Goal: Find specific page/section: Find specific page/section

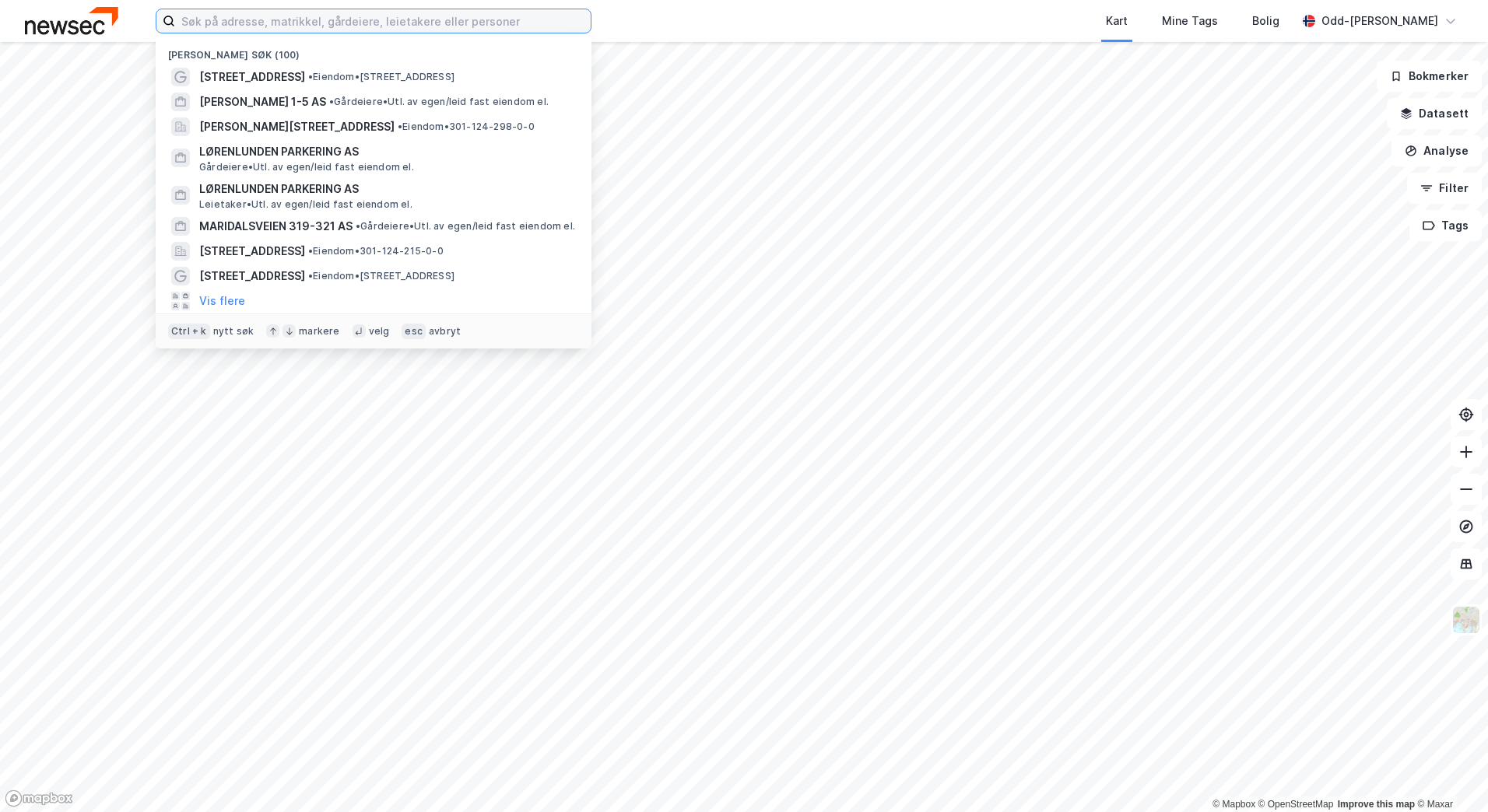
click at [228, 19] on input at bounding box center [382, 21] width 415 height 23
paste input "[STREET_ADDRESS] TIMER vaktm."
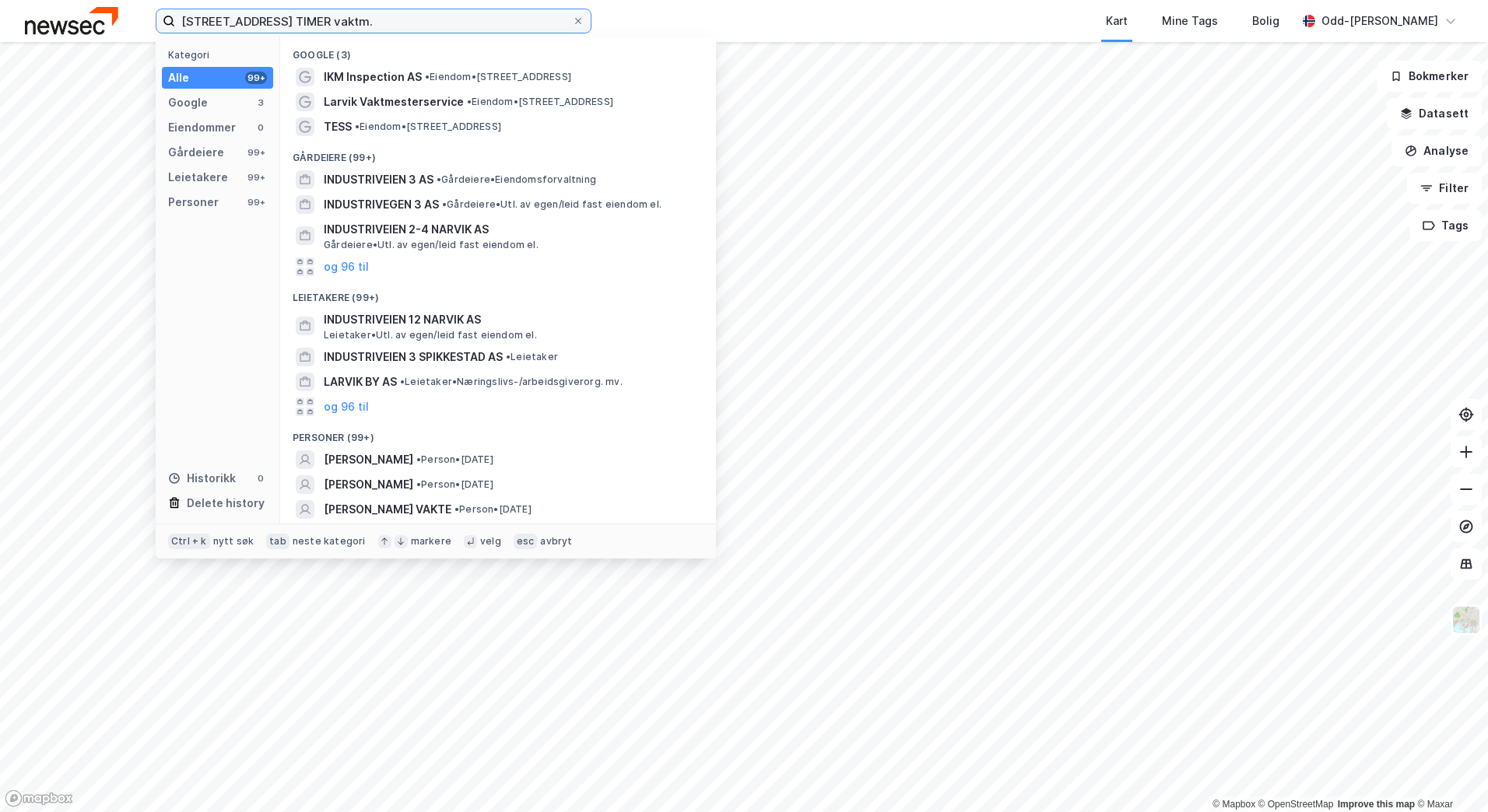
drag, startPoint x: 357, startPoint y: 21, endPoint x: 310, endPoint y: 17, distance: 47.2
click at [308, 18] on input "[STREET_ADDRESS] TIMER vaktm." at bounding box center [373, 21] width 397 height 23
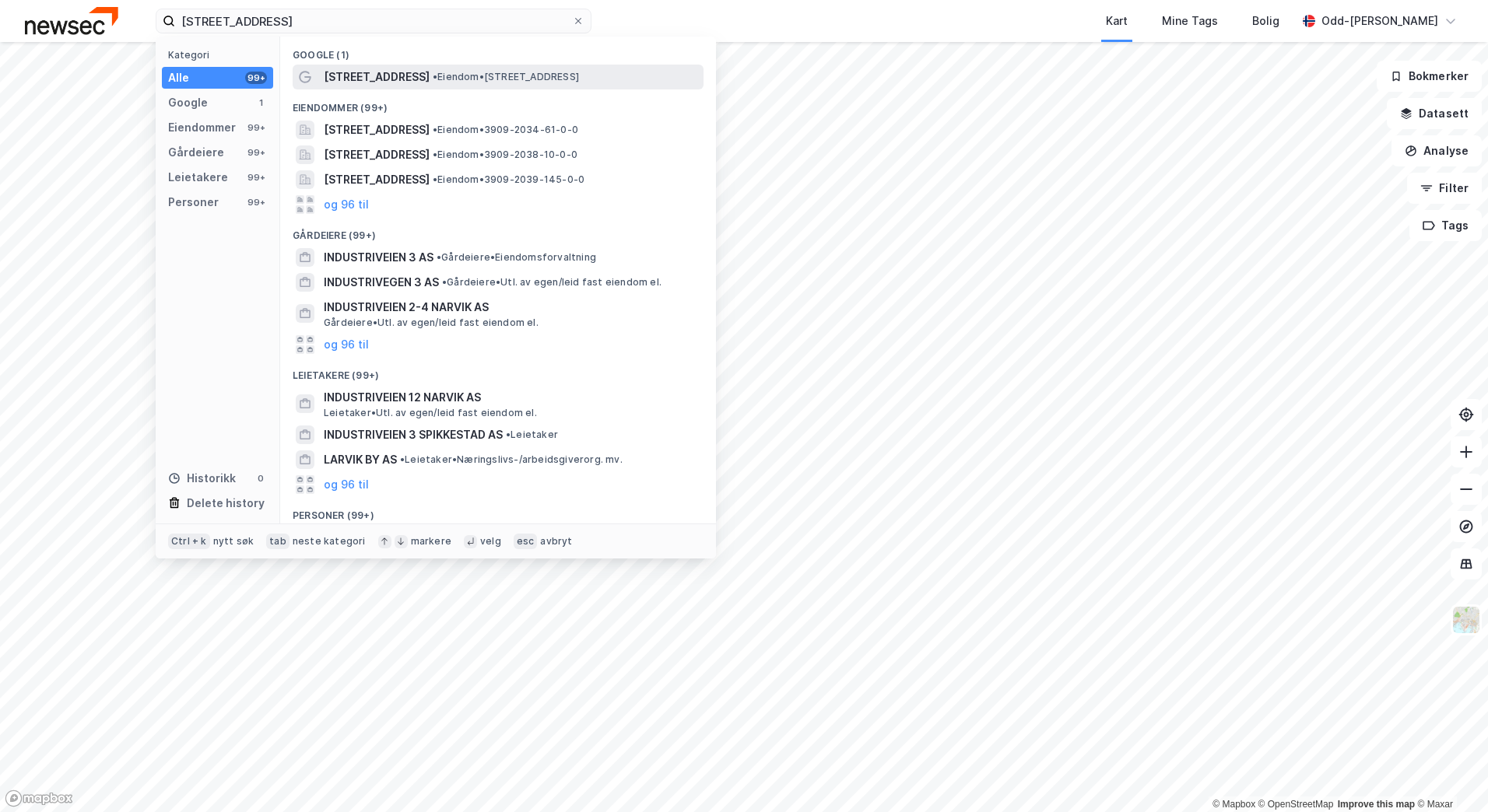
click at [377, 74] on span "[STREET_ADDRESS]" at bounding box center [376, 77] width 106 height 19
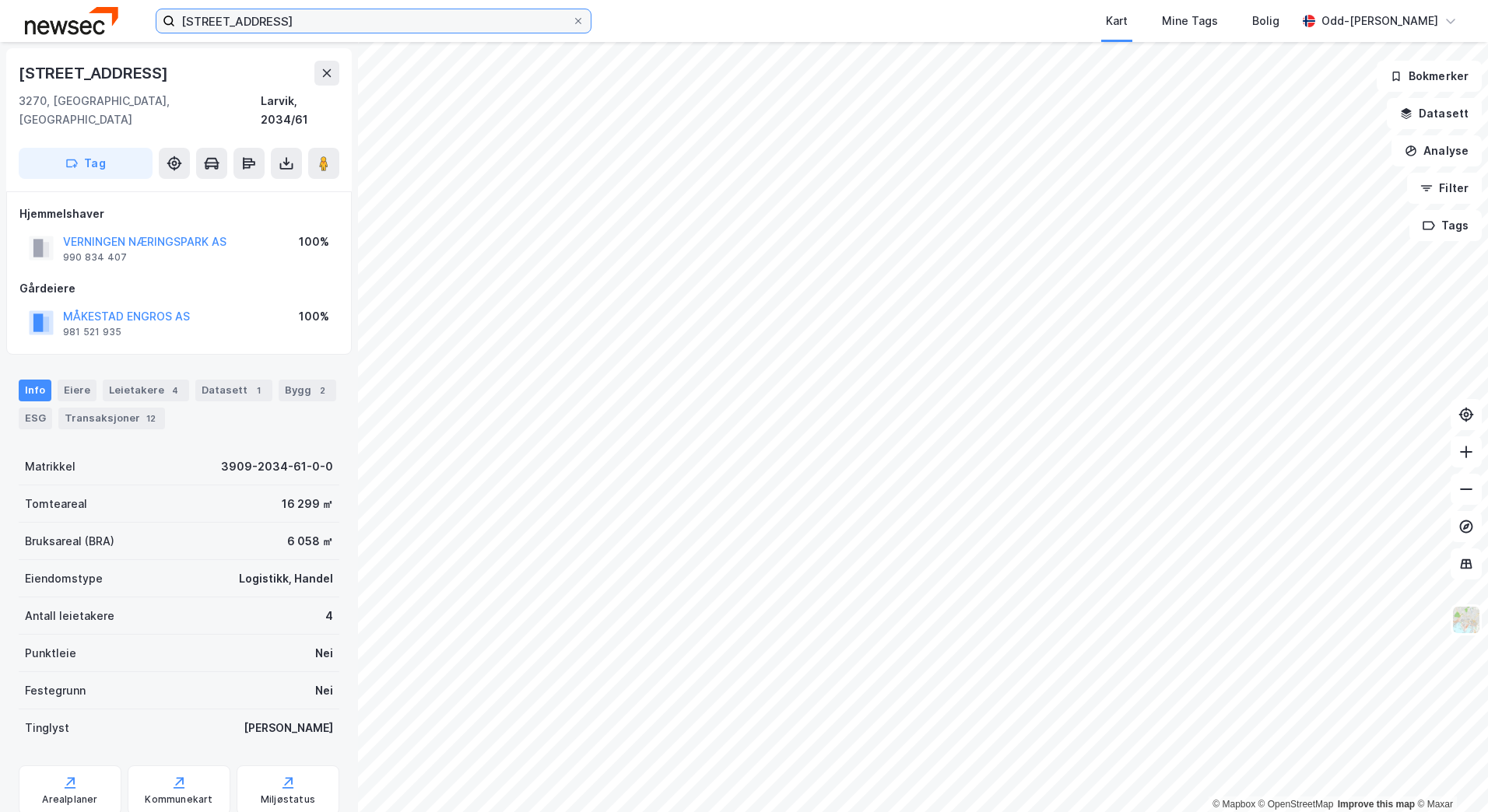
click at [350, 11] on input "[STREET_ADDRESS]" at bounding box center [373, 21] width 397 height 23
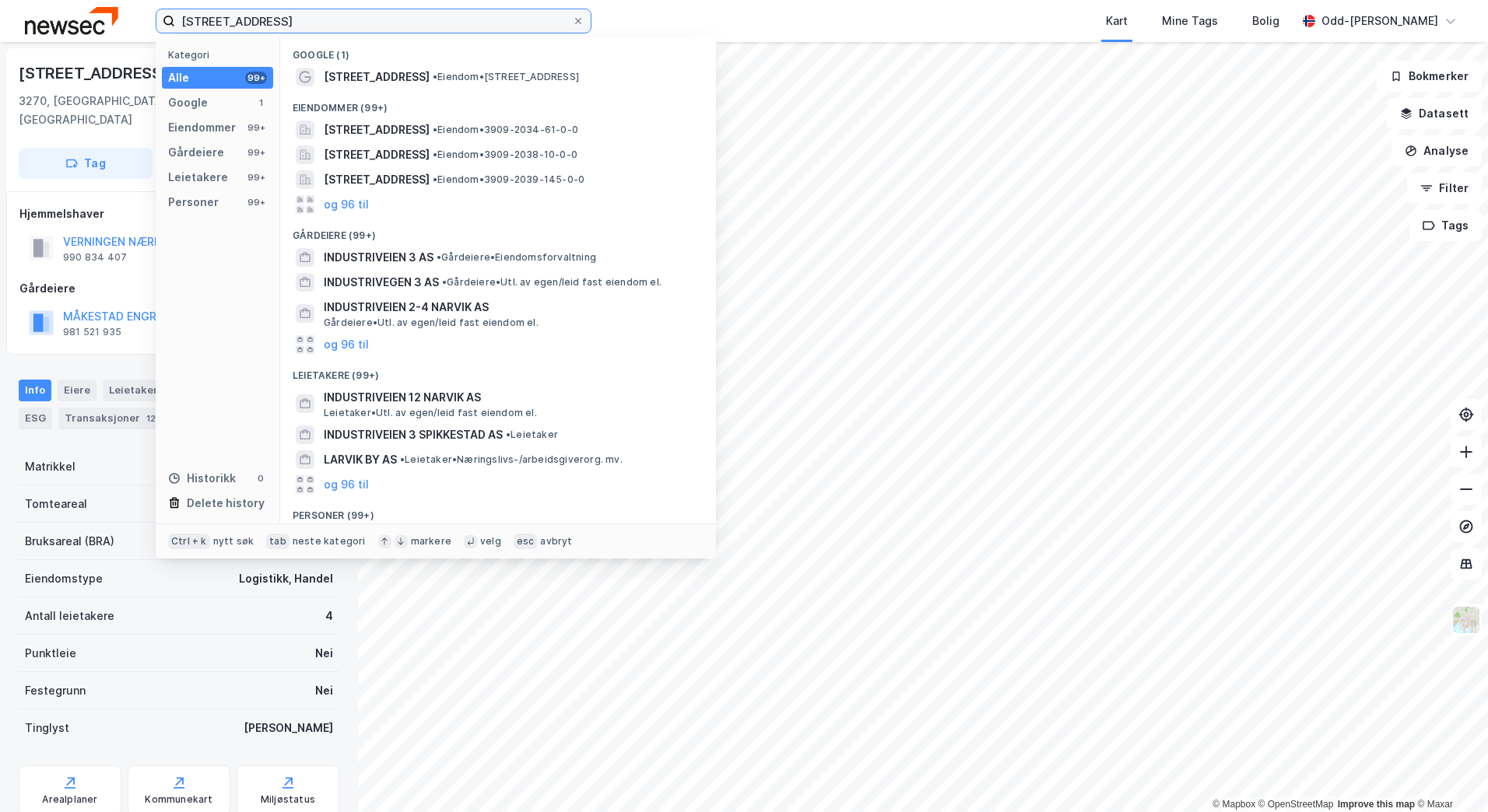
drag, startPoint x: 352, startPoint y: 11, endPoint x: 62, endPoint y: 15, distance: 290.0
click at [63, 17] on div "[STREET_ADDRESS], Larvik Kategori Alle 99+ Google 1 Eiendommer 99+ Gårdeiere 99…" at bounding box center [744, 21] width 1488 height 42
paste input "Pindsleveien 5, FAST vakt"
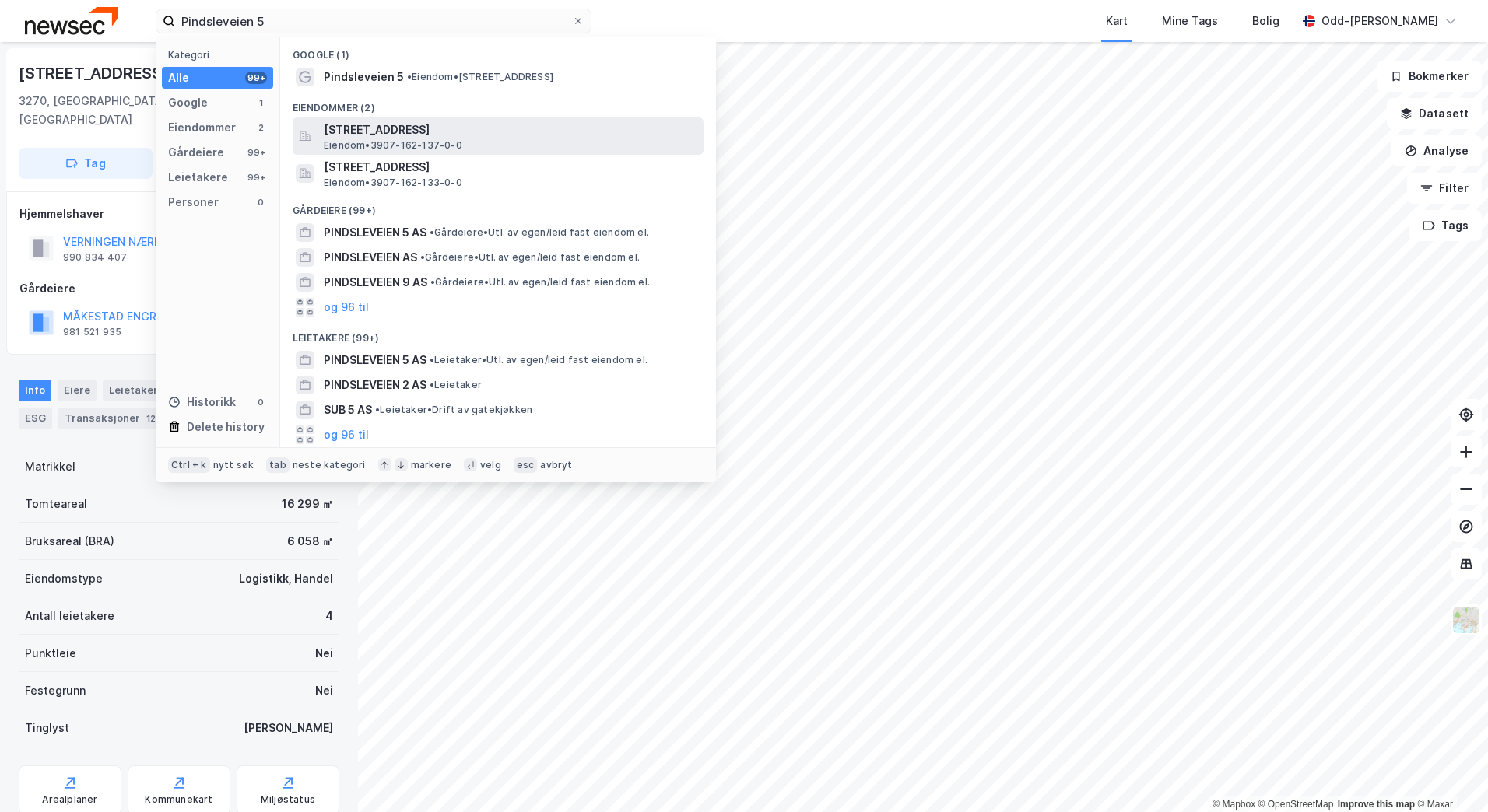
click at [424, 131] on span "[STREET_ADDRESS]" at bounding box center [510, 130] width 374 height 19
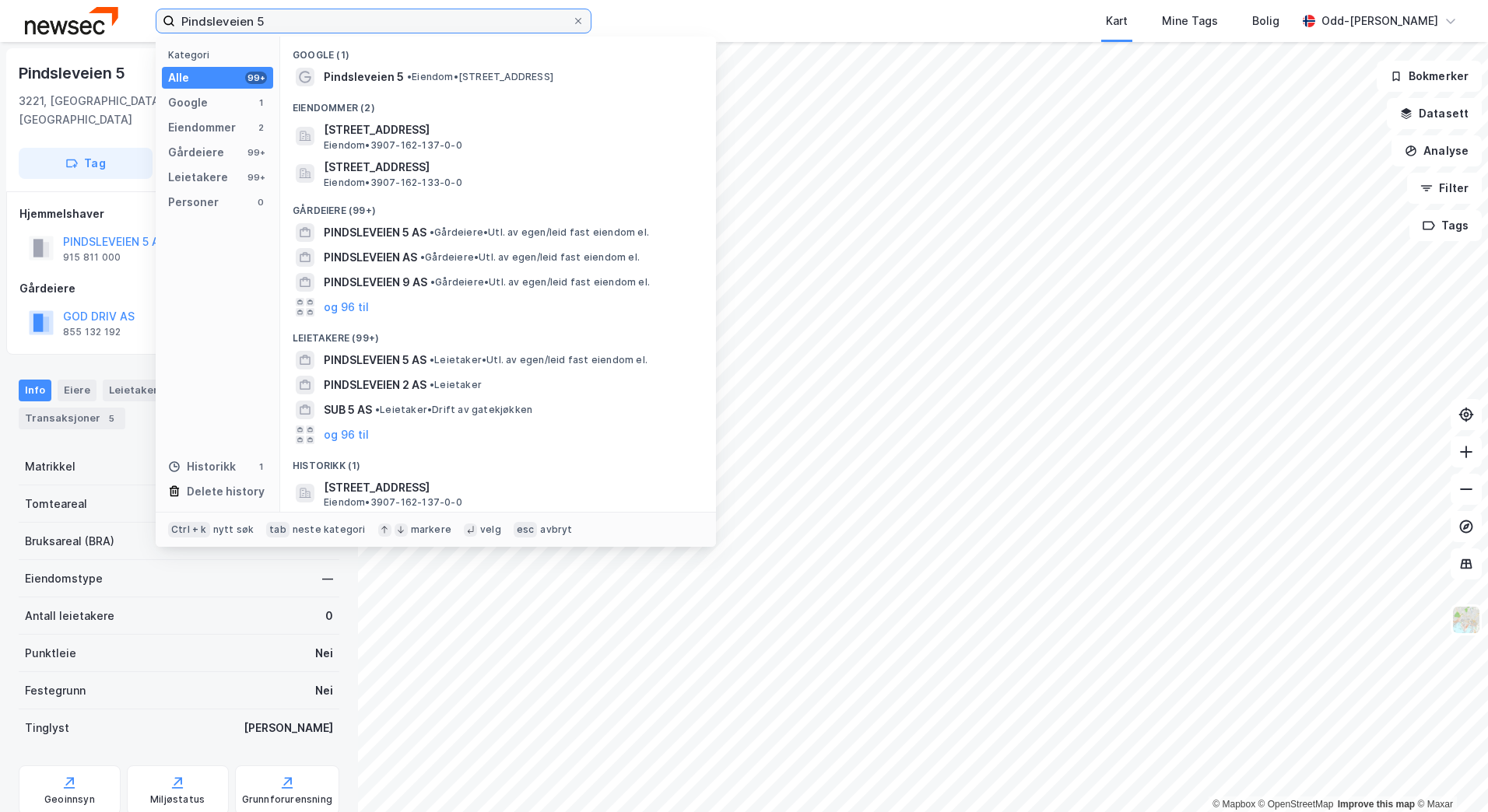
click at [284, 13] on input "Pindsleveien 5" at bounding box center [373, 21] width 397 height 23
drag, startPoint x: 285, startPoint y: 17, endPoint x: 61, endPoint y: 41, distance: 225.3
click at [61, 42] on div "Pindsleveien 5 Kategori Alle 99+ Google 1 Eiendommer 2 Gårdeiere 99+ Leietakere…" at bounding box center [744, 21] width 1488 height 42
paste input "Ryllikveien 27, TIMER vakt"
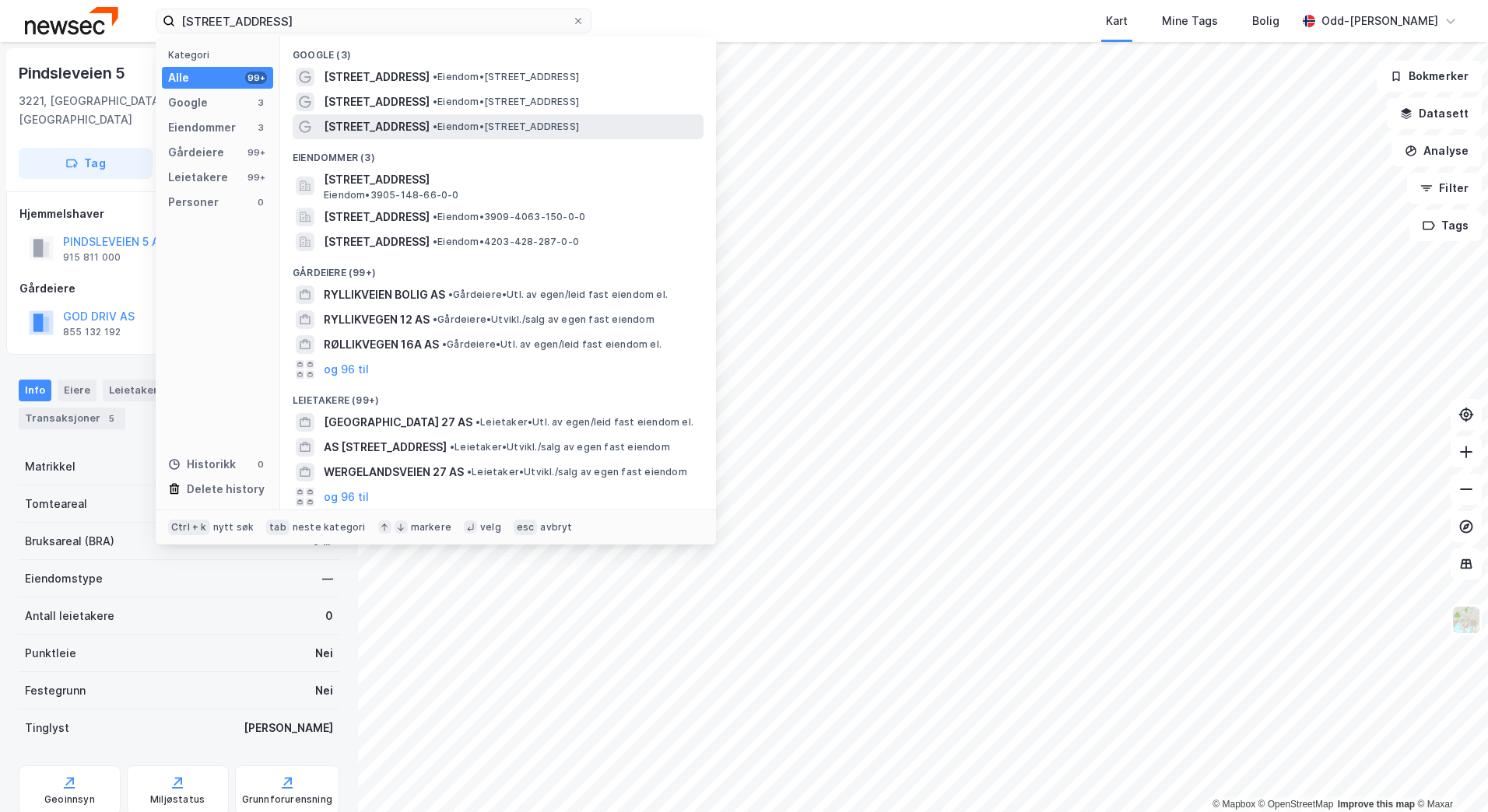
click at [345, 131] on span "[STREET_ADDRESS]" at bounding box center [376, 127] width 106 height 19
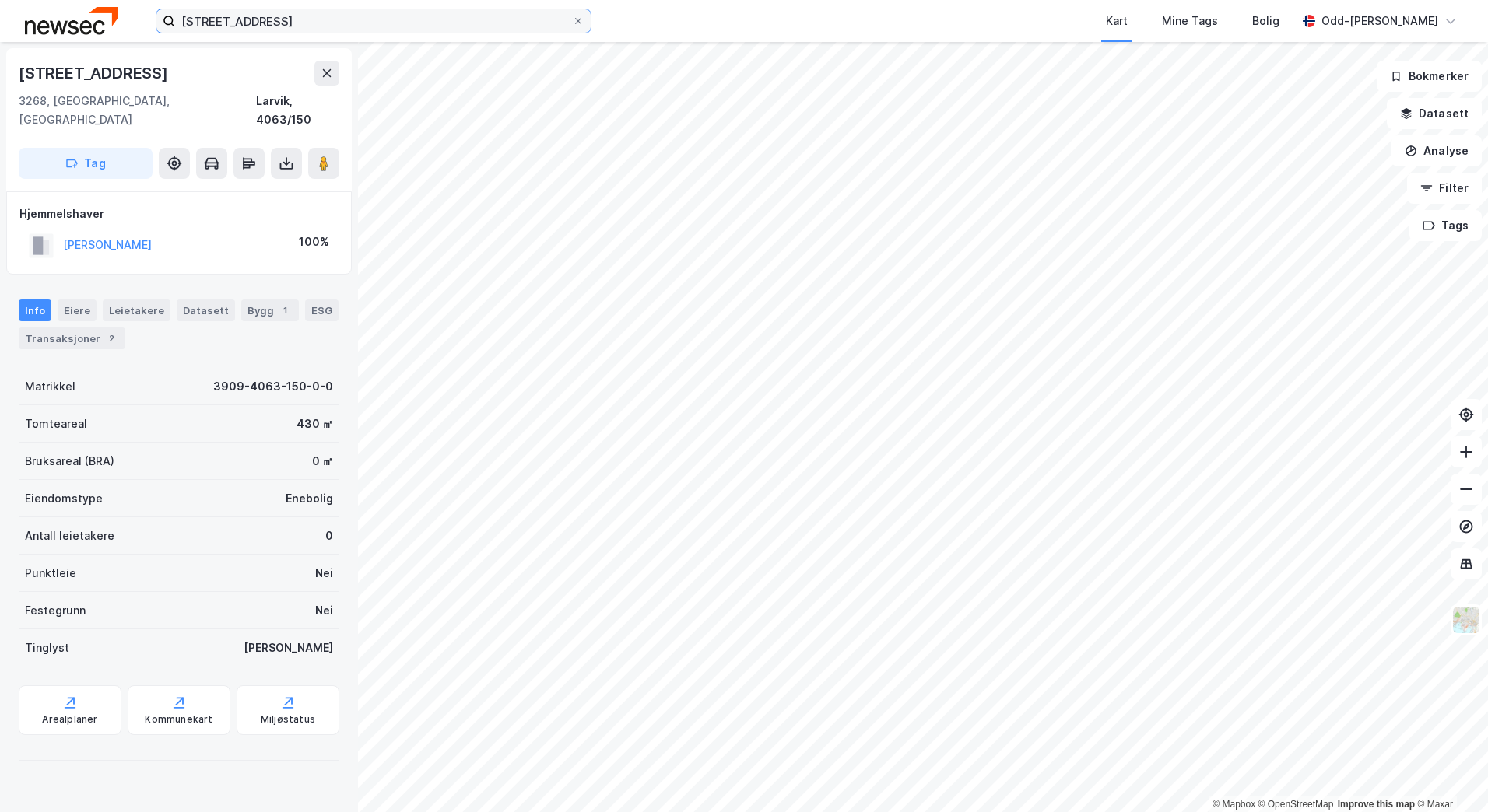
click at [260, 19] on input "[STREET_ADDRESS]" at bounding box center [373, 21] width 397 height 23
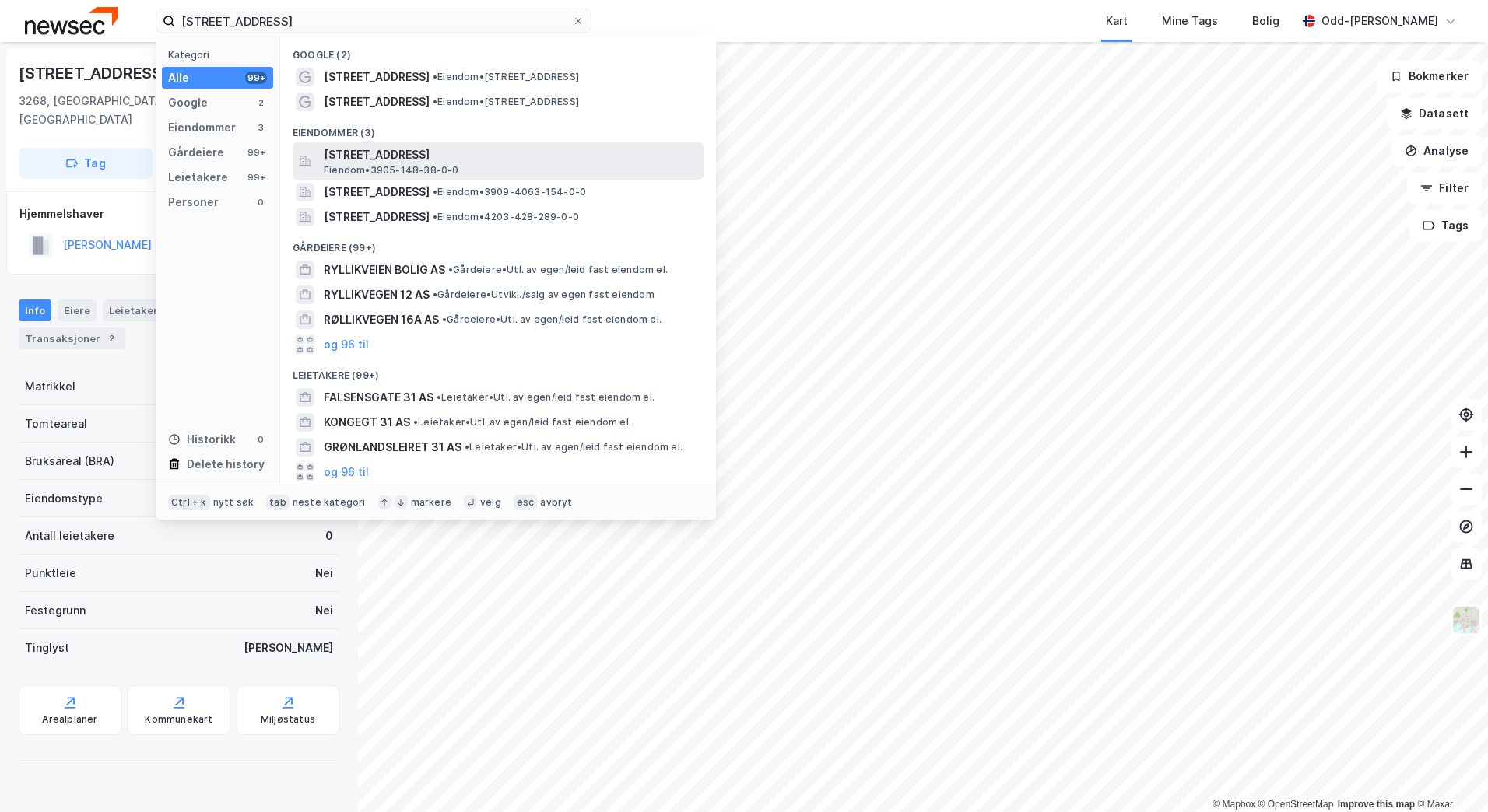
click at [412, 152] on span "[STREET_ADDRESS]" at bounding box center [510, 155] width 374 height 19
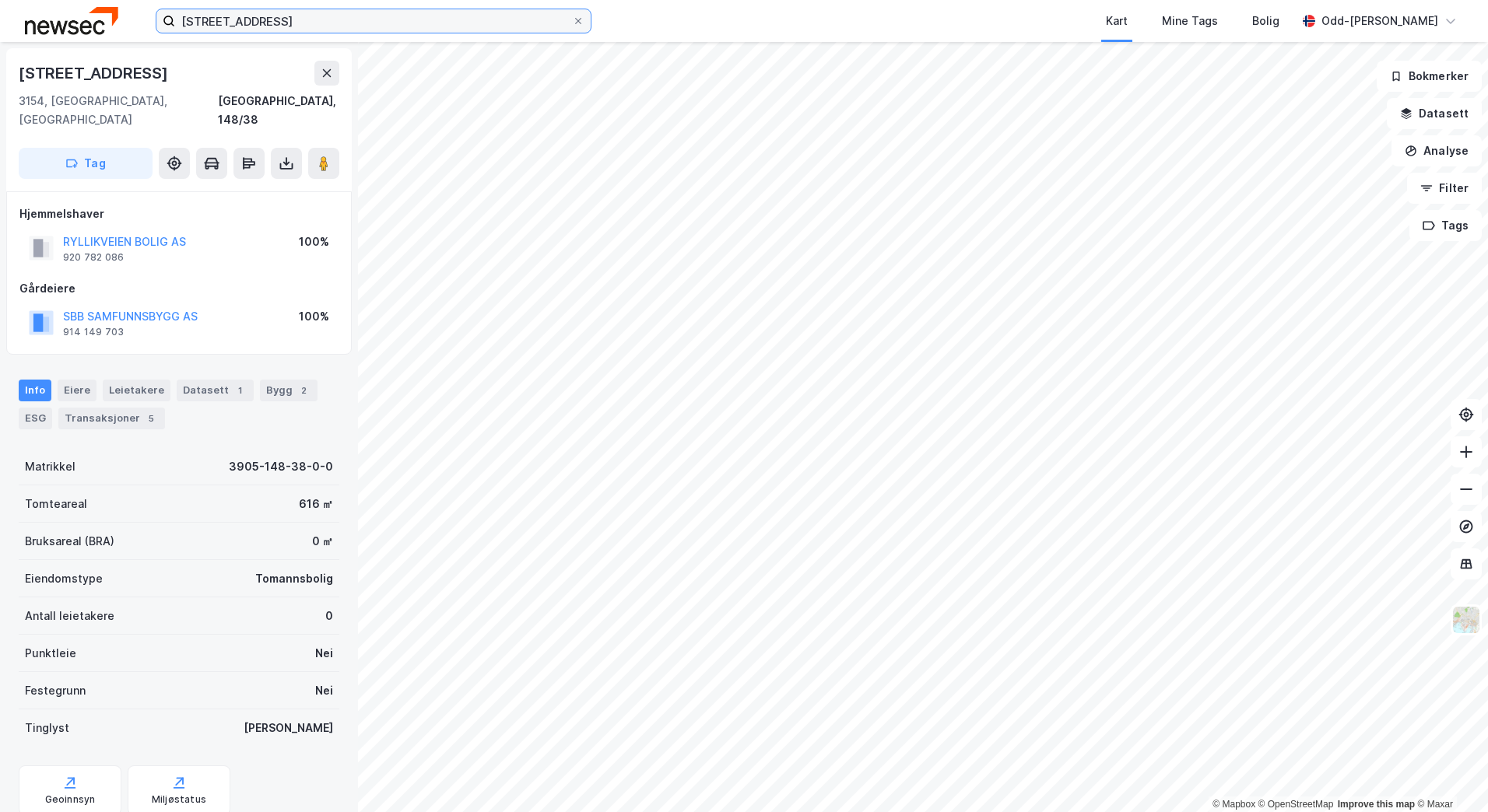
click at [361, 10] on input "[STREET_ADDRESS]" at bounding box center [373, 21] width 397 height 23
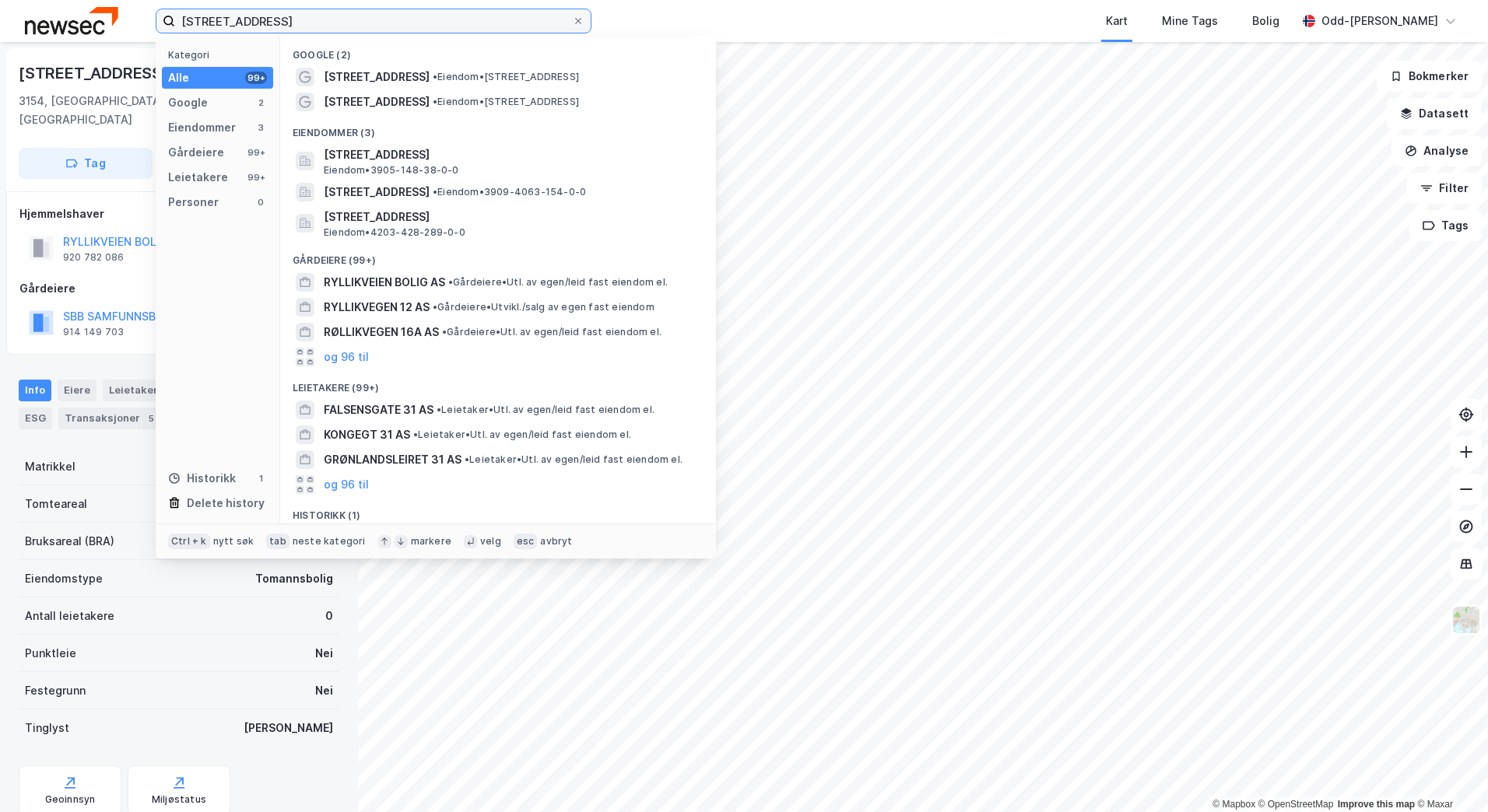
drag, startPoint x: 226, startPoint y: 19, endPoint x: 136, endPoint y: 25, distance: 90.2
click at [130, 20] on div "Ryllikveien 31 Kategori Alle 99+ Google 2 Eiendommer 3 Gårdeiere 99+ Leietakere…" at bounding box center [744, 21] width 1488 height 42
paste input "Storgata 16-18"
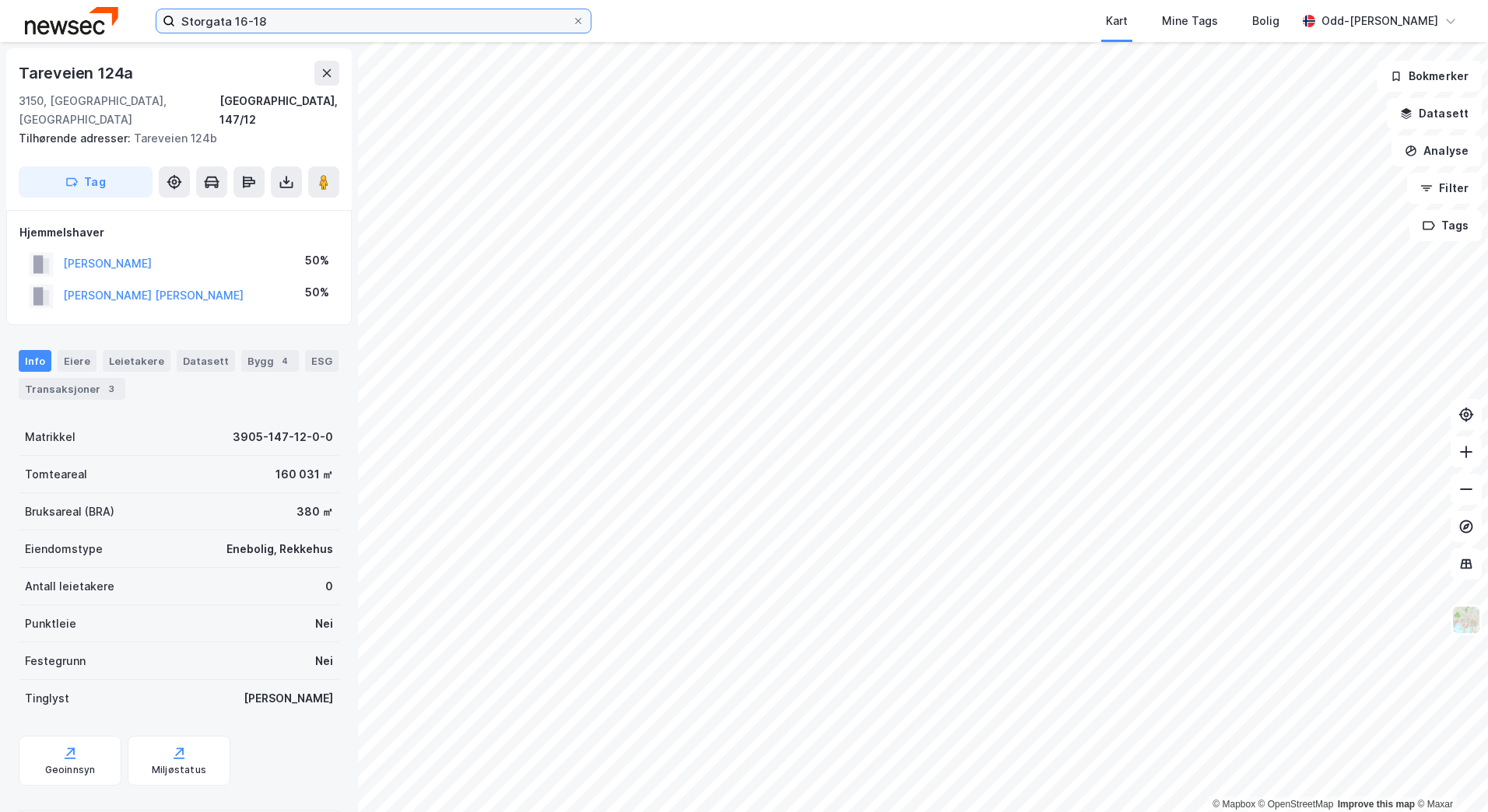
click at [355, 17] on input "Storgata 16-18" at bounding box center [373, 21] width 397 height 23
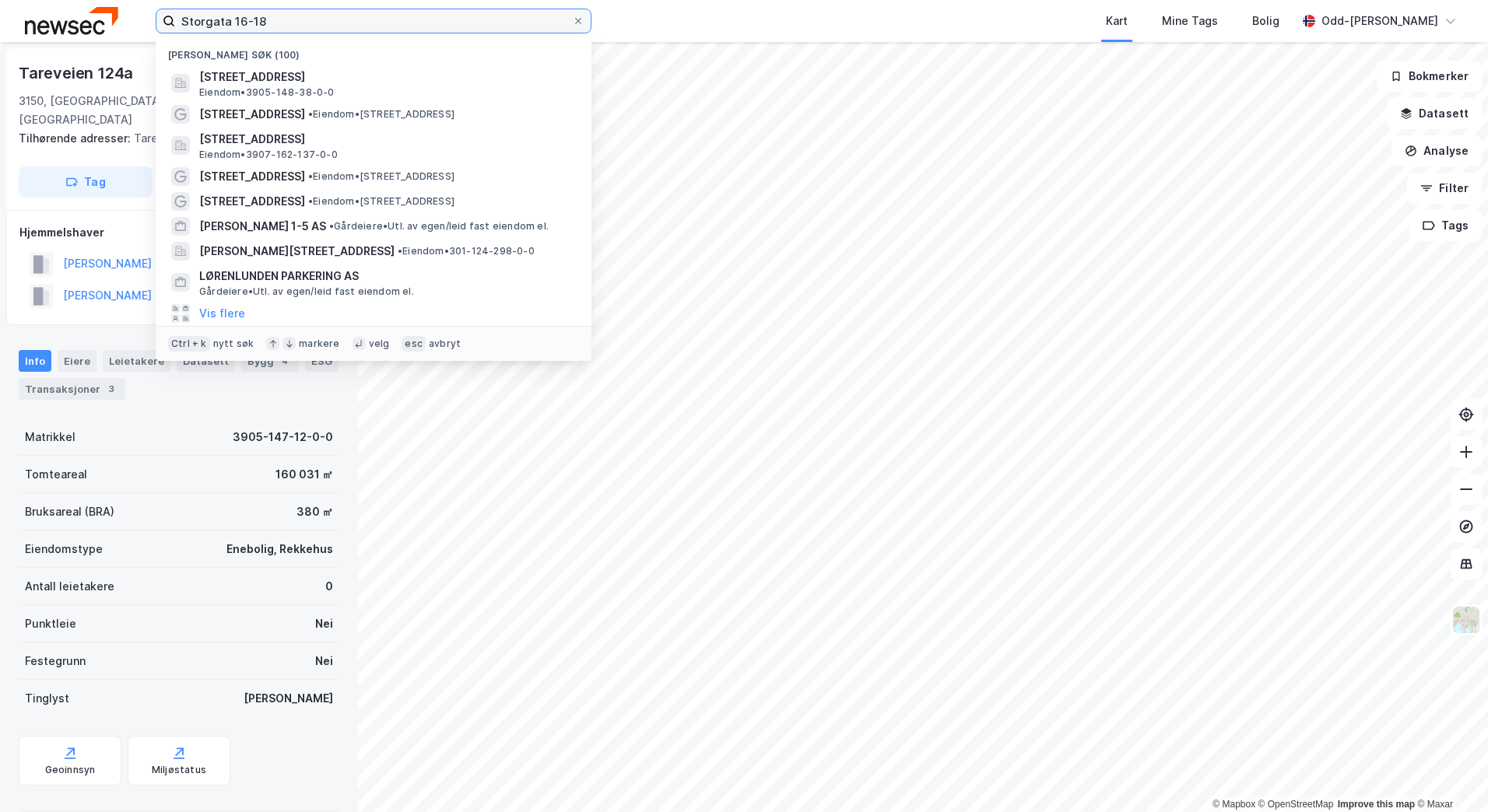
drag, startPoint x: 354, startPoint y: 17, endPoint x: 82, endPoint y: 22, distance: 272.0
click at [82, 22] on div "[STREET_ADDRESS] søk (100) [STREET_ADDRESS] Eiendom • 3905-148-38-0-0 Ryllikvei…" at bounding box center [744, 21] width 1488 height 42
type input "v"
paste input "Storgata 16-18"
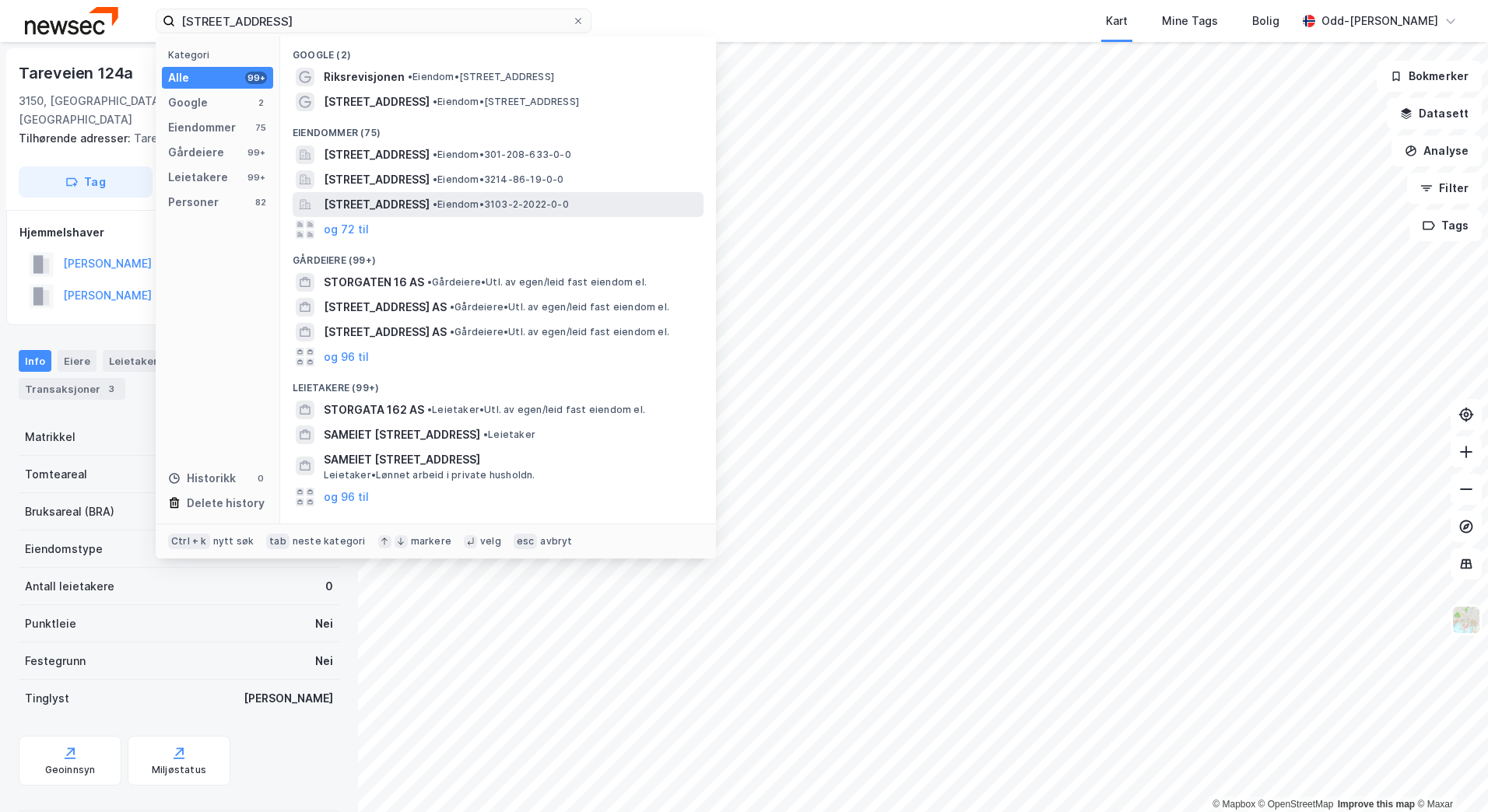
click at [338, 200] on span "[STREET_ADDRESS]" at bounding box center [376, 205] width 106 height 19
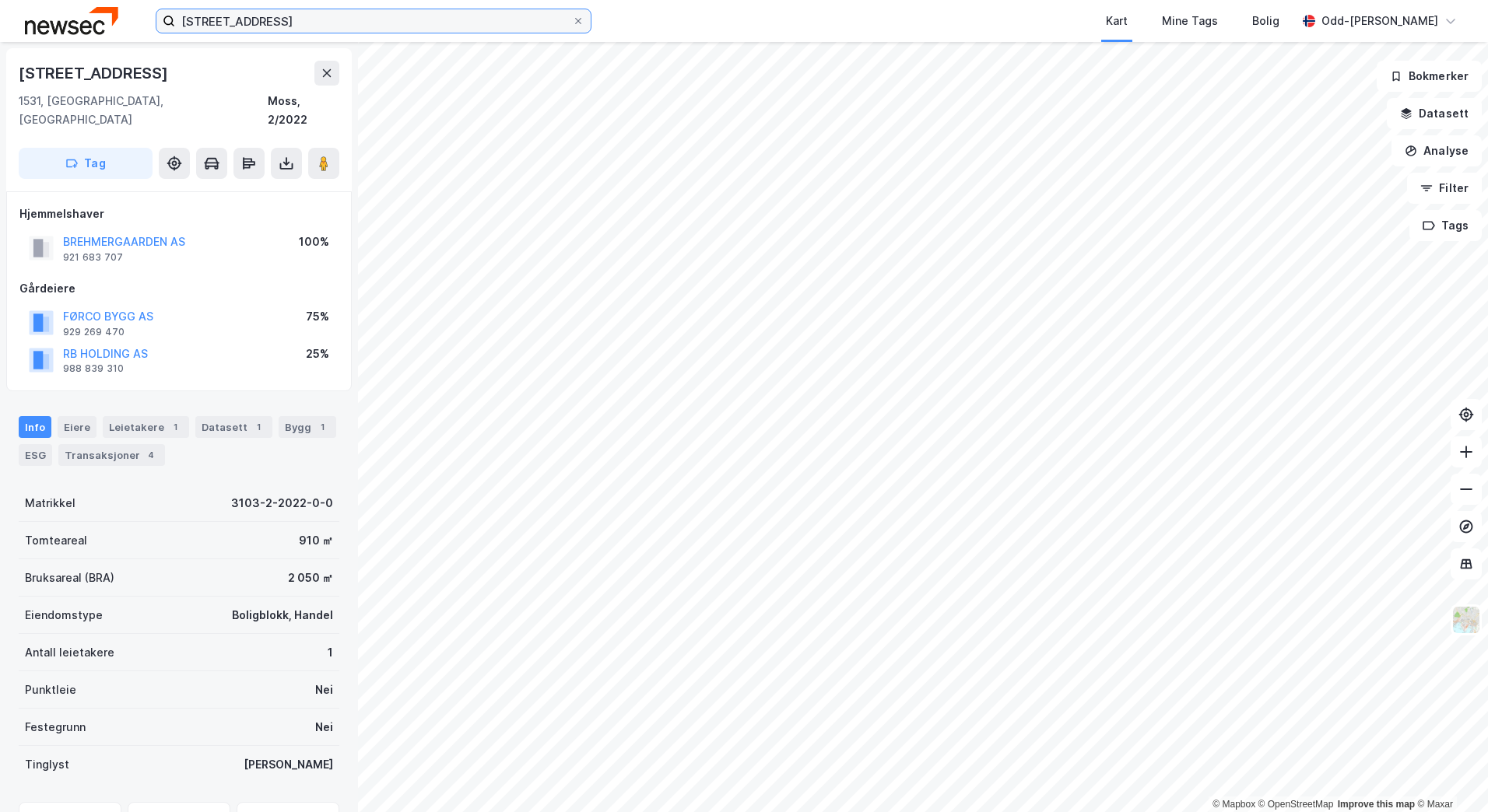
click at [294, 21] on input "[STREET_ADDRESS]" at bounding box center [373, 21] width 397 height 23
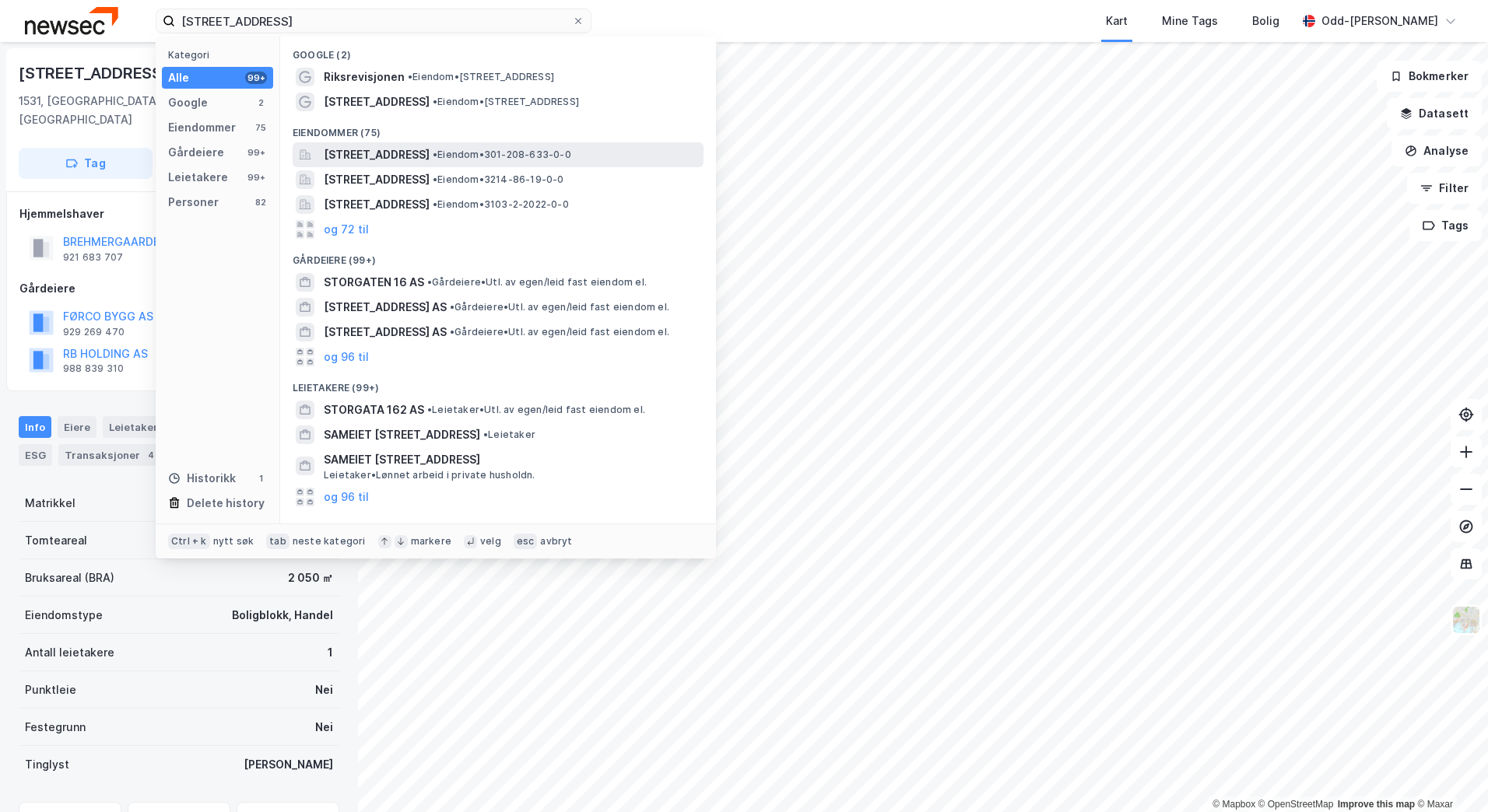
click at [401, 156] on span "[STREET_ADDRESS]" at bounding box center [376, 155] width 106 height 19
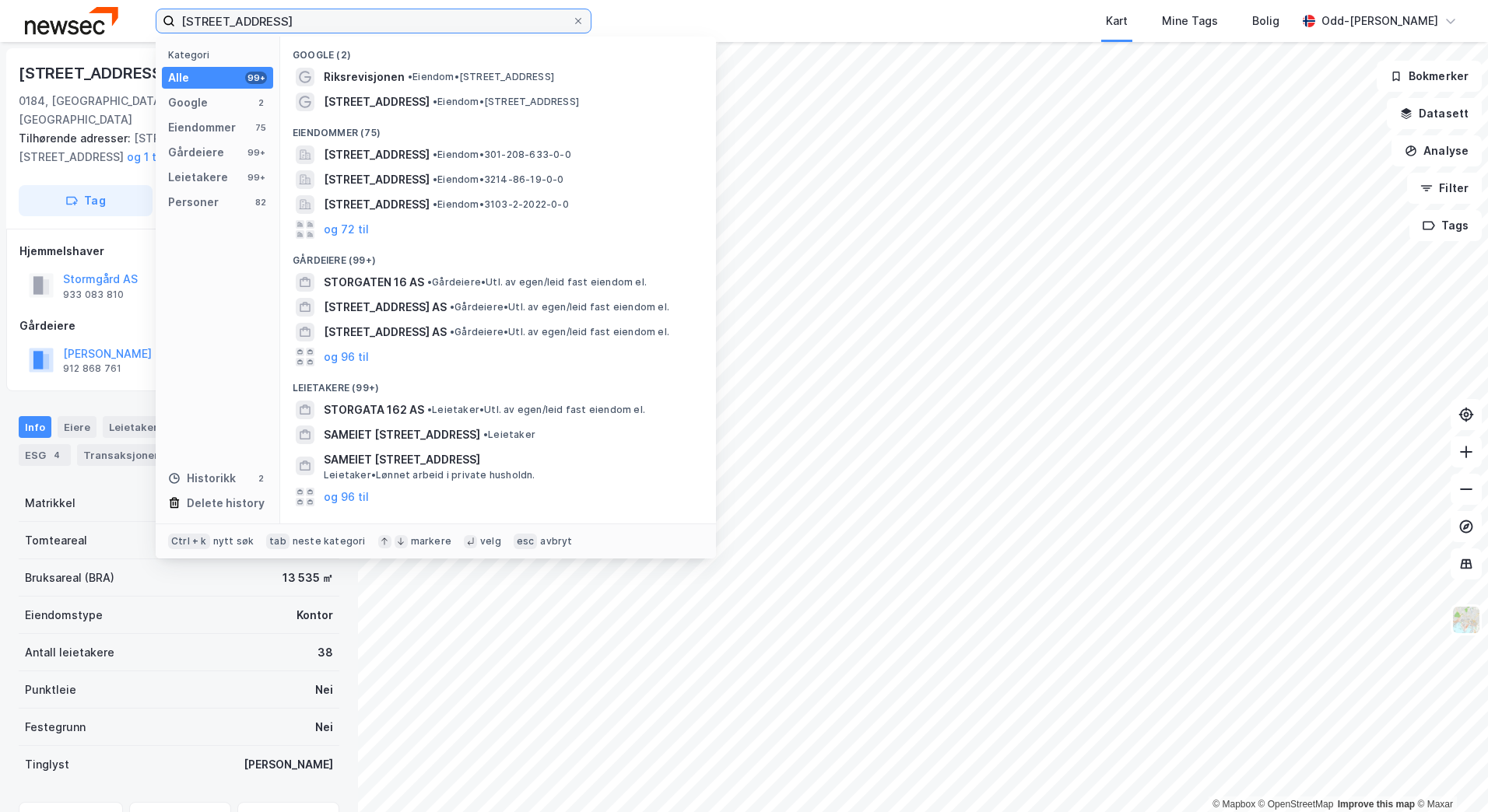
click at [251, 24] on input "[STREET_ADDRESS]" at bounding box center [373, 21] width 397 height 23
click at [293, 16] on input "[STREET_ADDRESS]" at bounding box center [373, 21] width 397 height 23
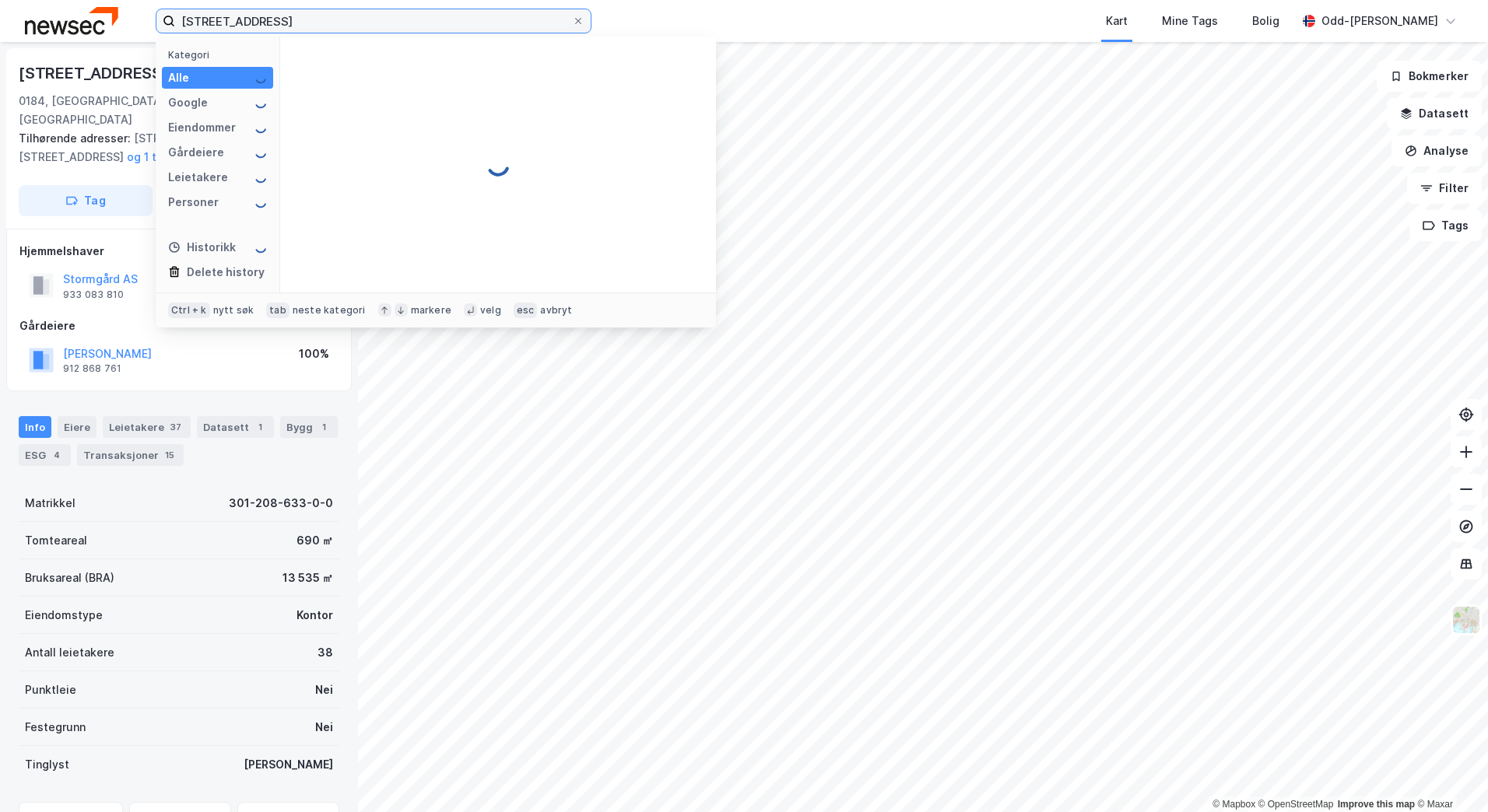
type input "[STREET_ADDRESS]"
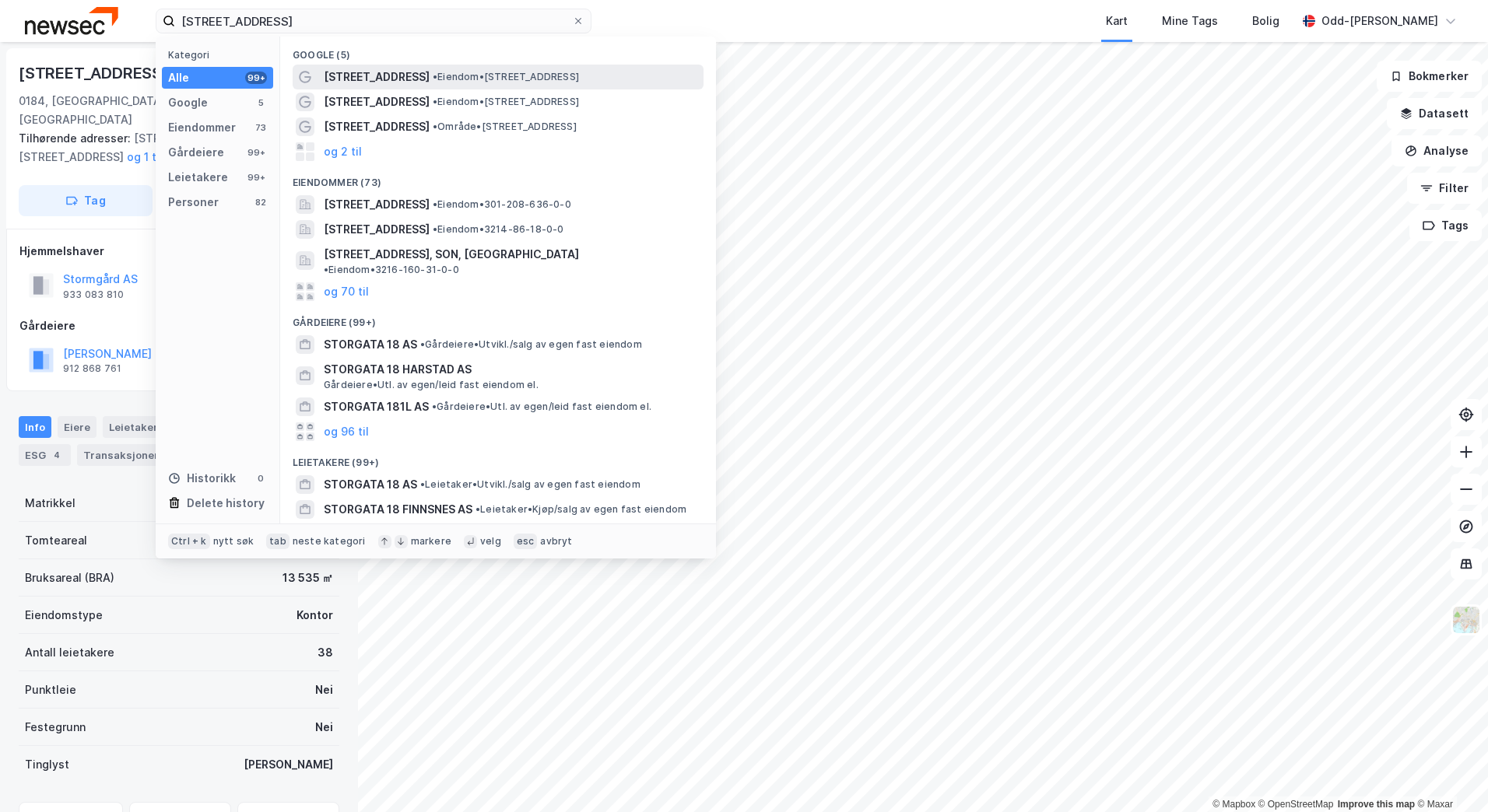
click at [370, 80] on span "[STREET_ADDRESS]" at bounding box center [376, 77] width 106 height 19
